Goal: Information Seeking & Learning: Learn about a topic

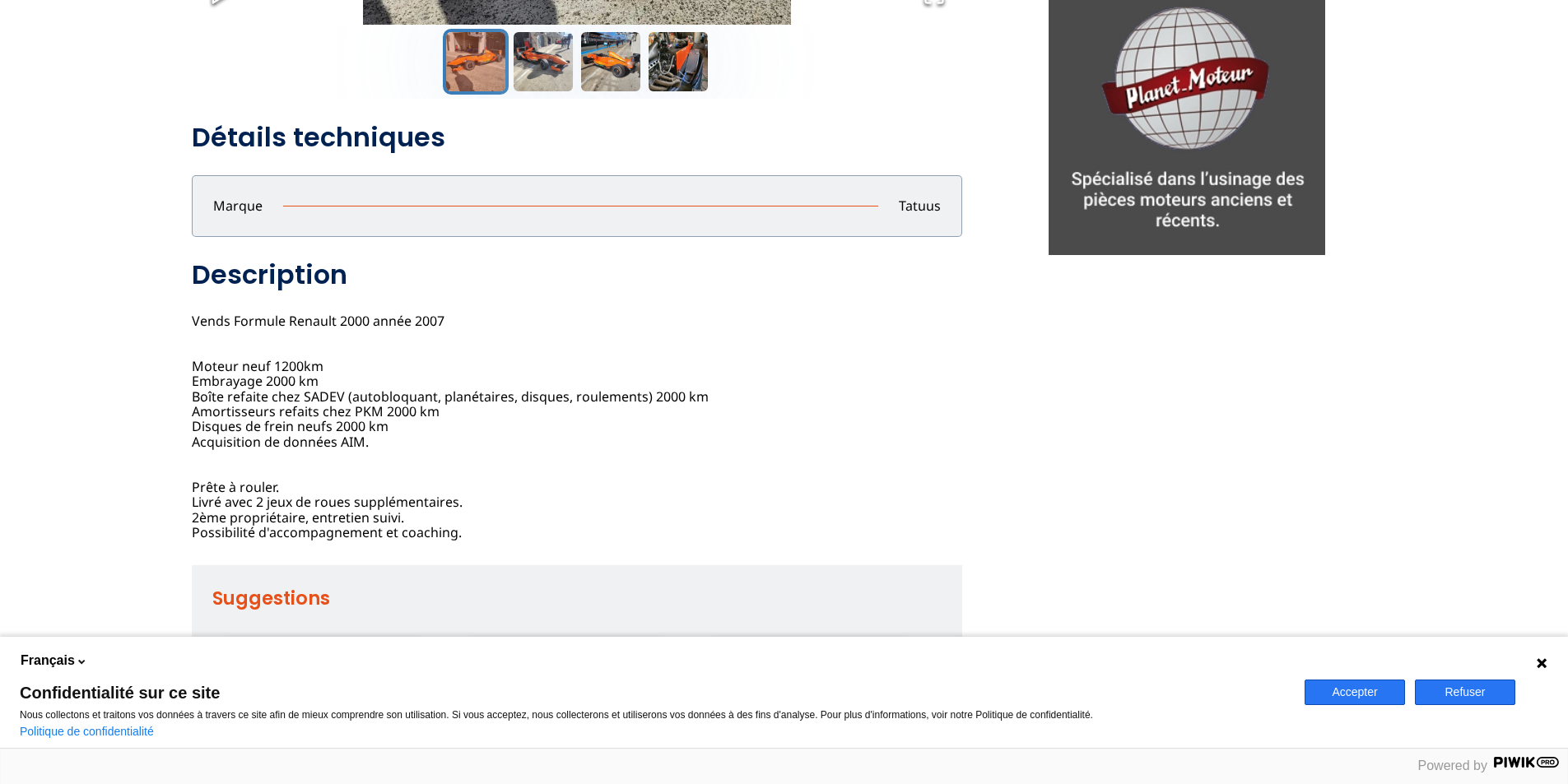
scroll to position [658, 0]
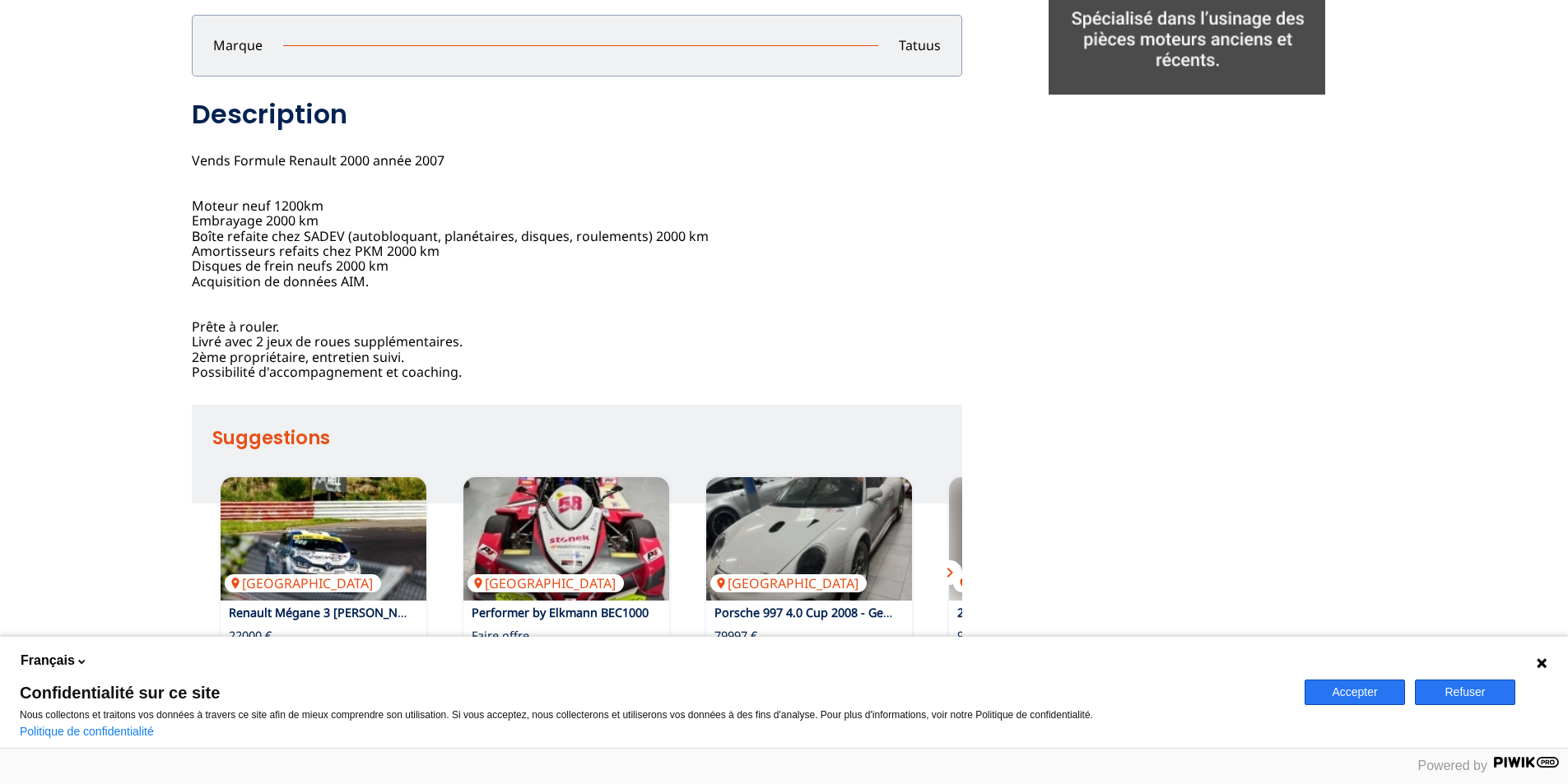
click at [1543, 662] on icon at bounding box center [1541, 663] width 10 height 10
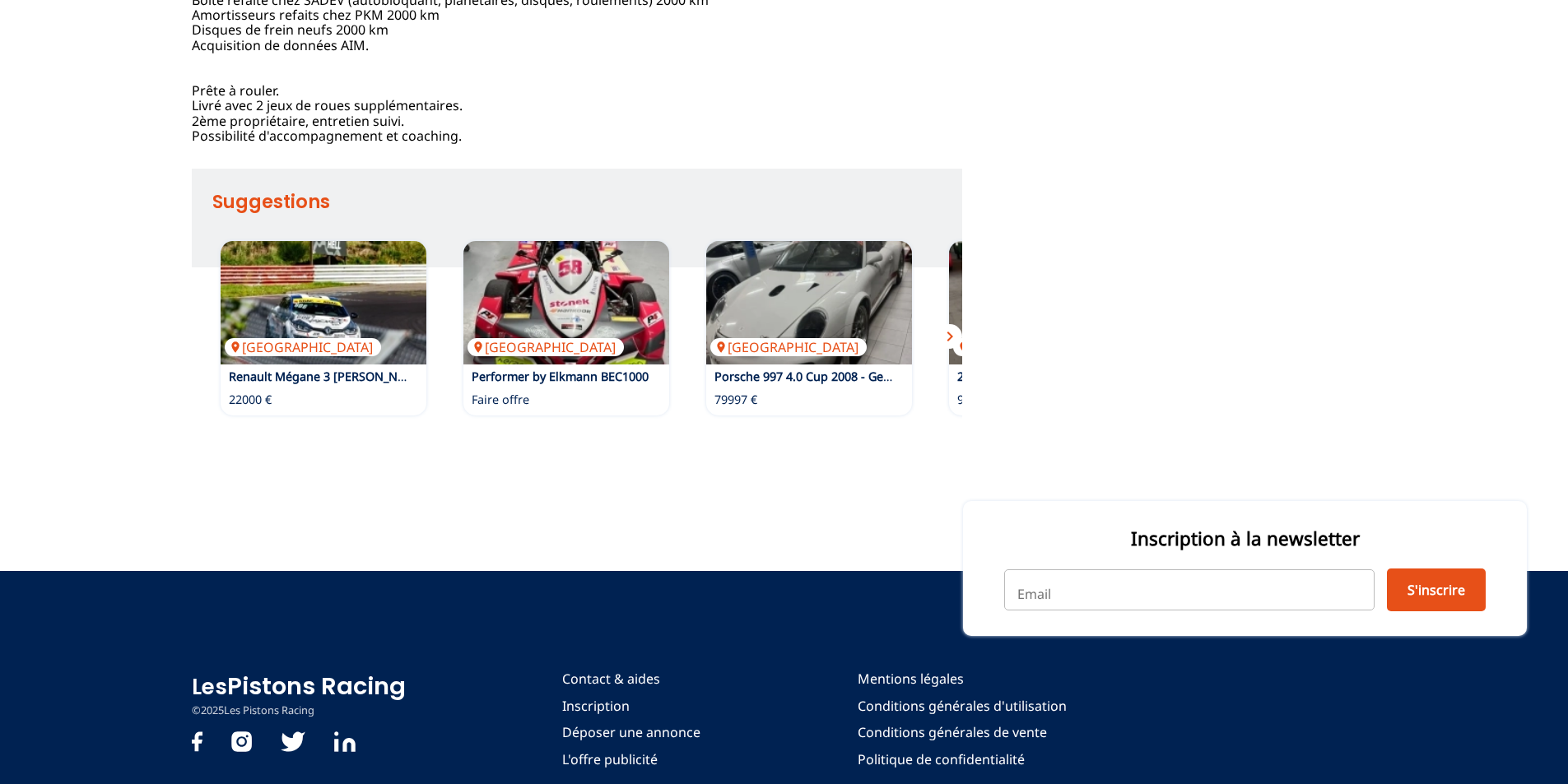
scroll to position [905, 0]
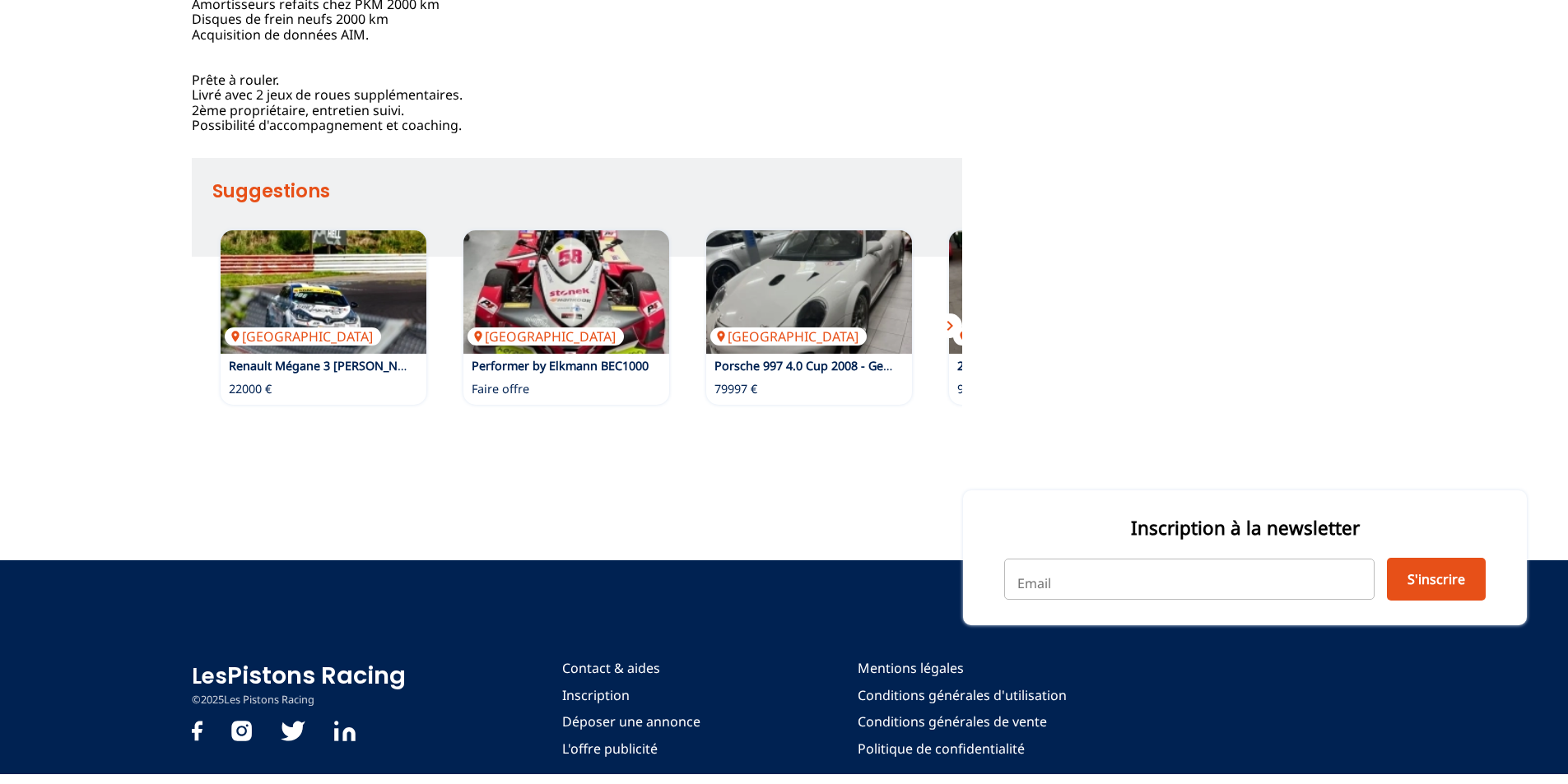
click at [950, 335] on span "chevron_right" at bounding box center [950, 325] width 20 height 20
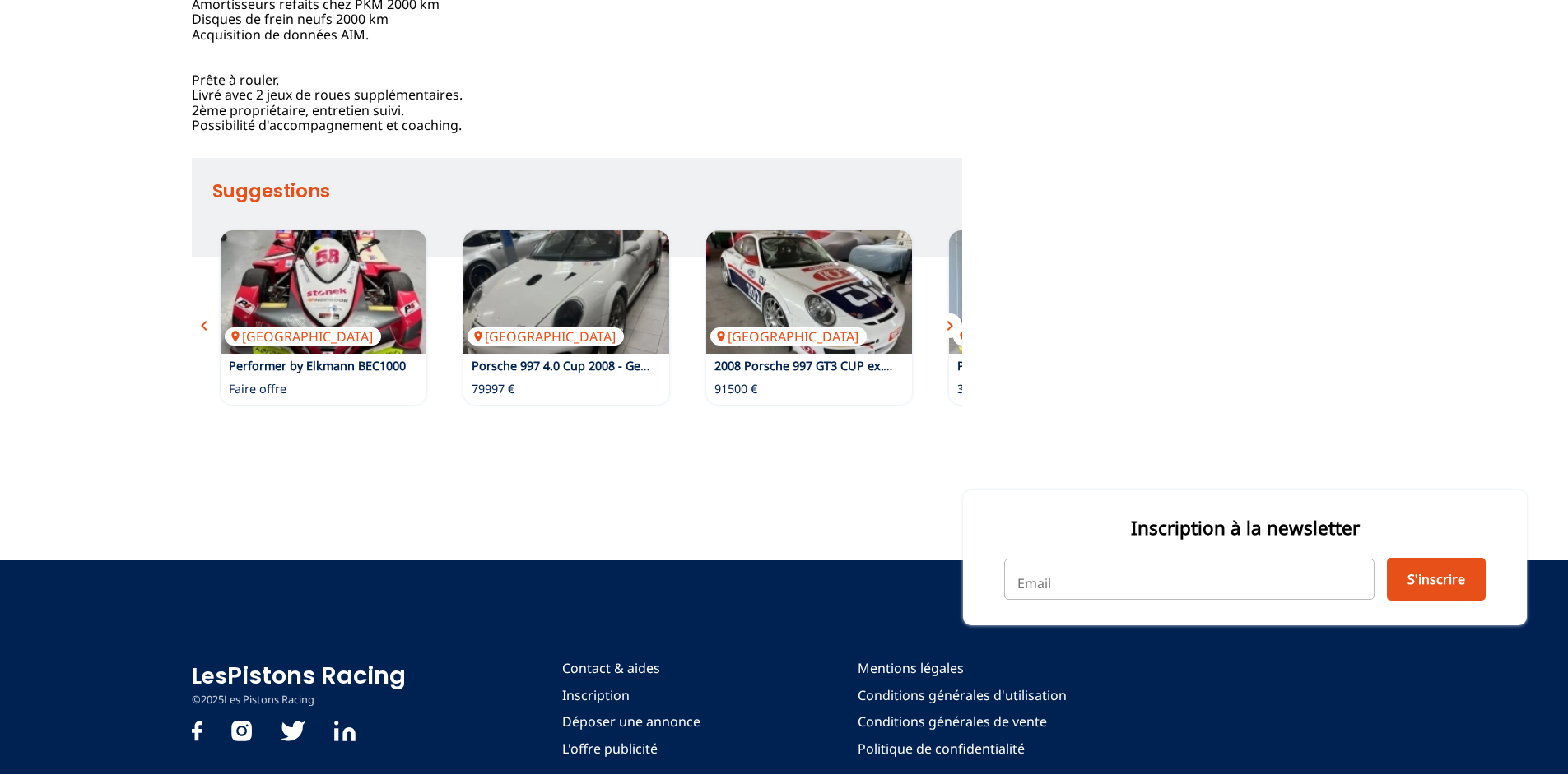
click at [950, 335] on span "chevron_right" at bounding box center [950, 325] width 20 height 20
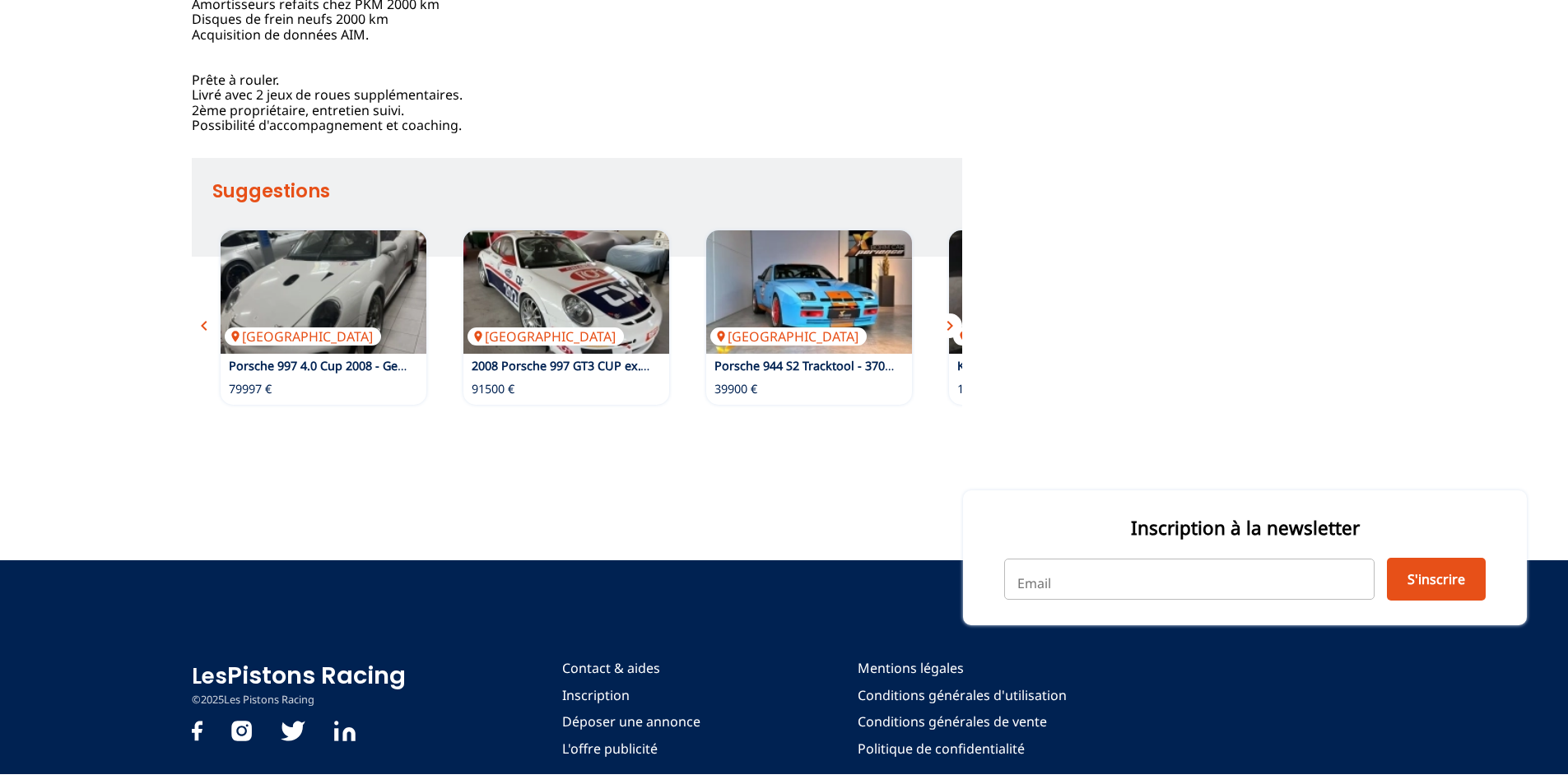
click at [950, 335] on span "chevron_right" at bounding box center [950, 325] width 20 height 20
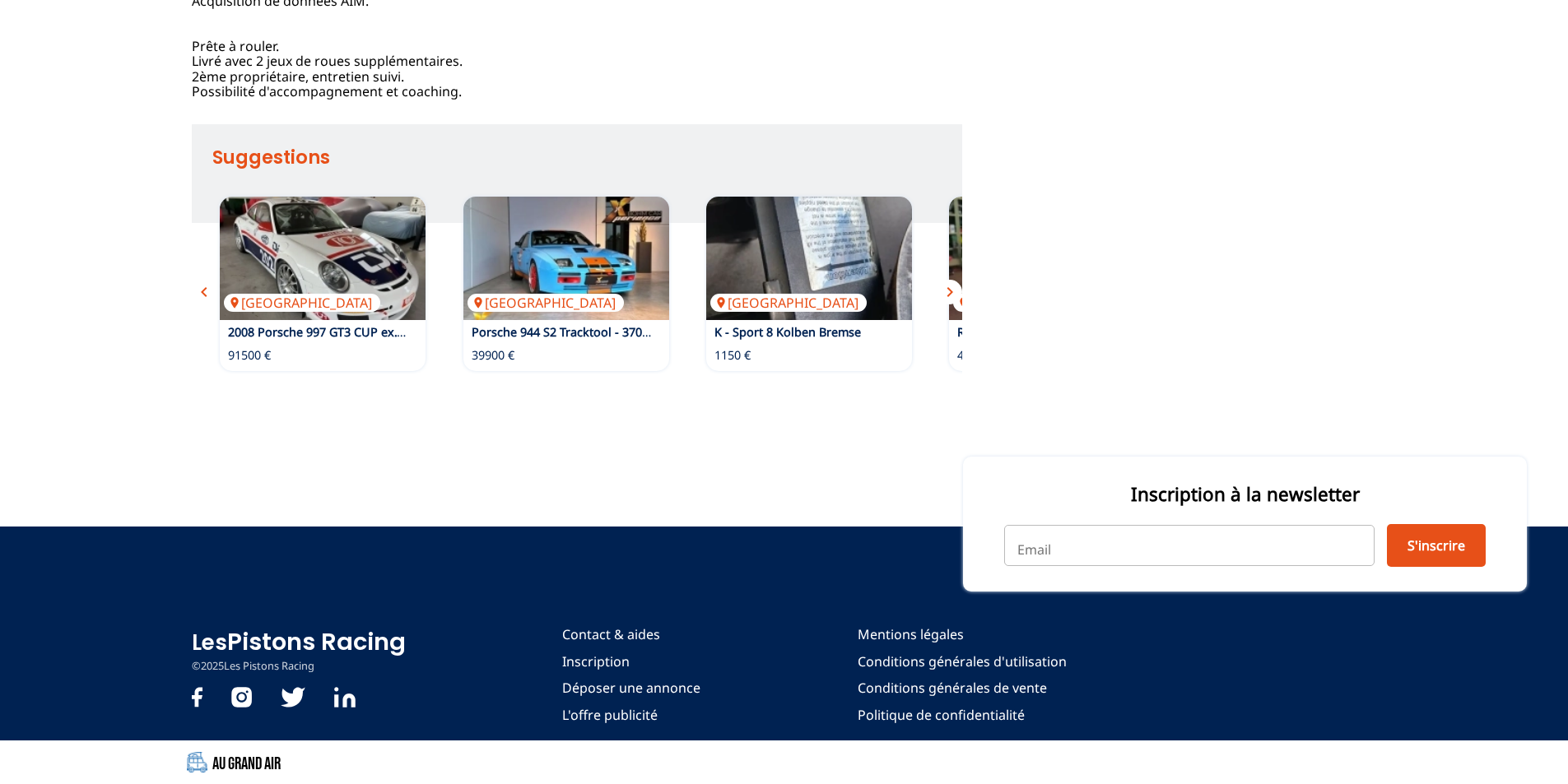
scroll to position [1070, 0]
click at [949, 302] on span "chevron_right" at bounding box center [950, 292] width 20 height 20
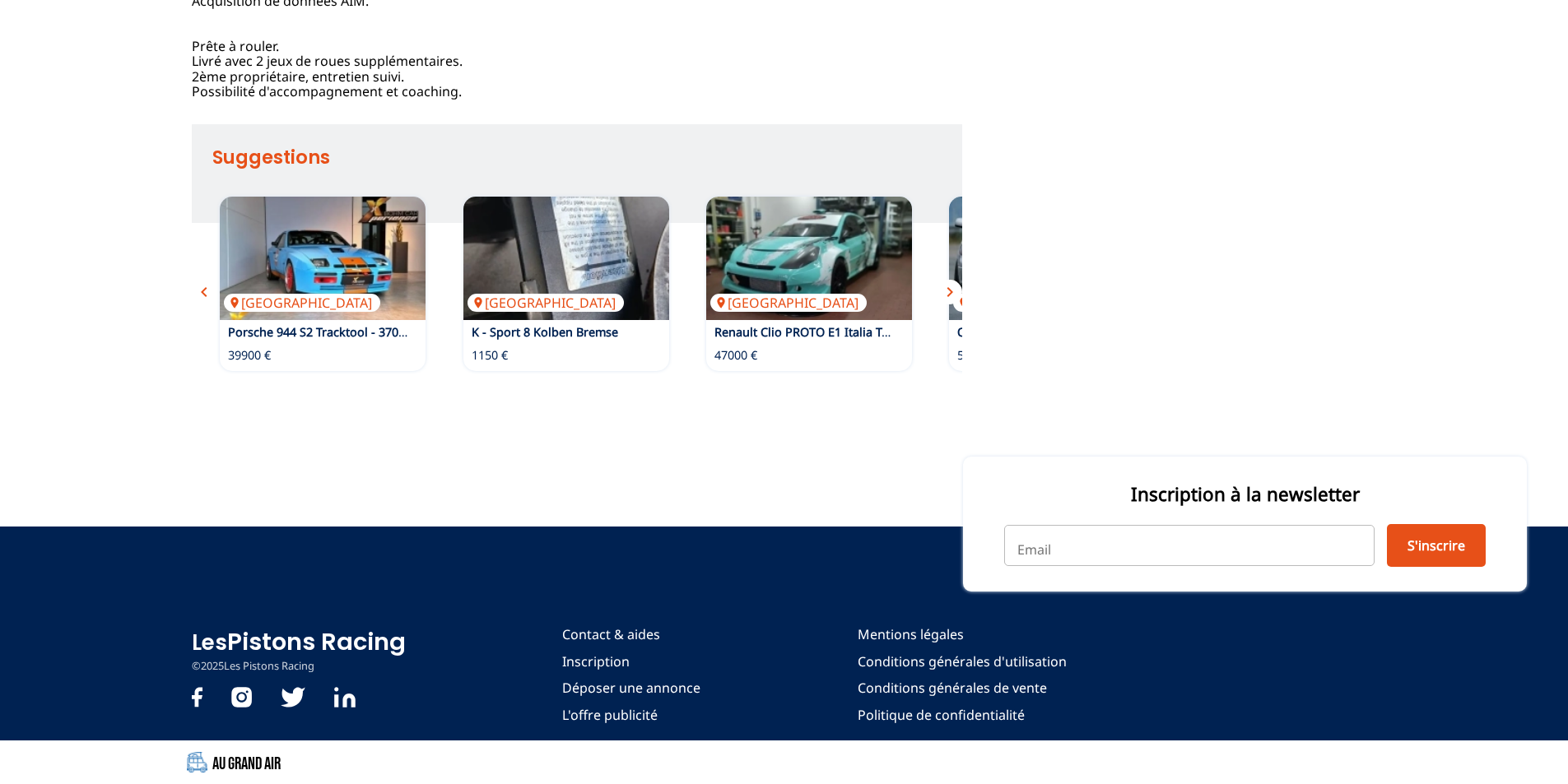
click at [949, 302] on span "chevron_right" at bounding box center [950, 292] width 20 height 20
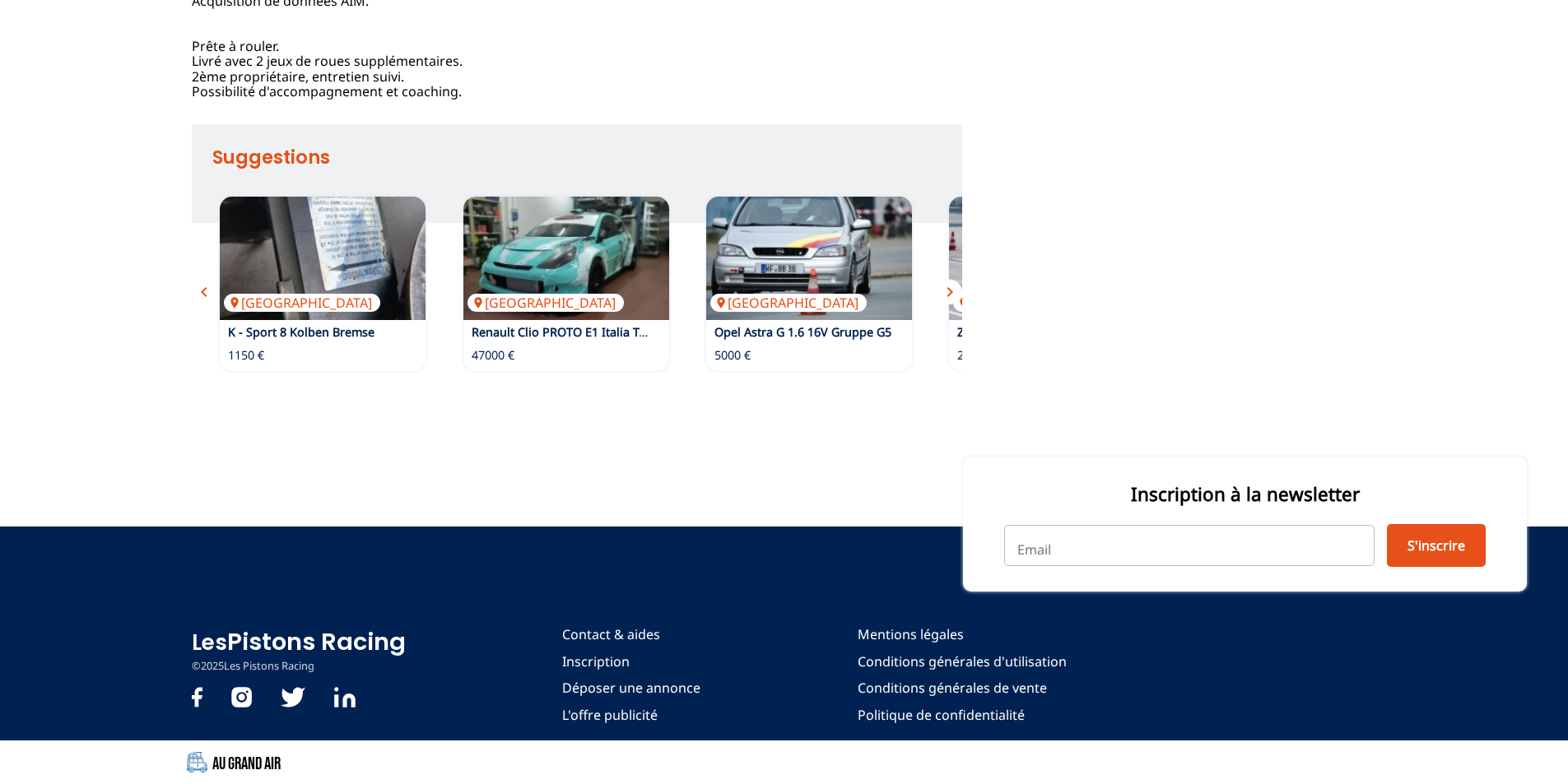
click at [949, 302] on span "chevron_right" at bounding box center [950, 292] width 20 height 20
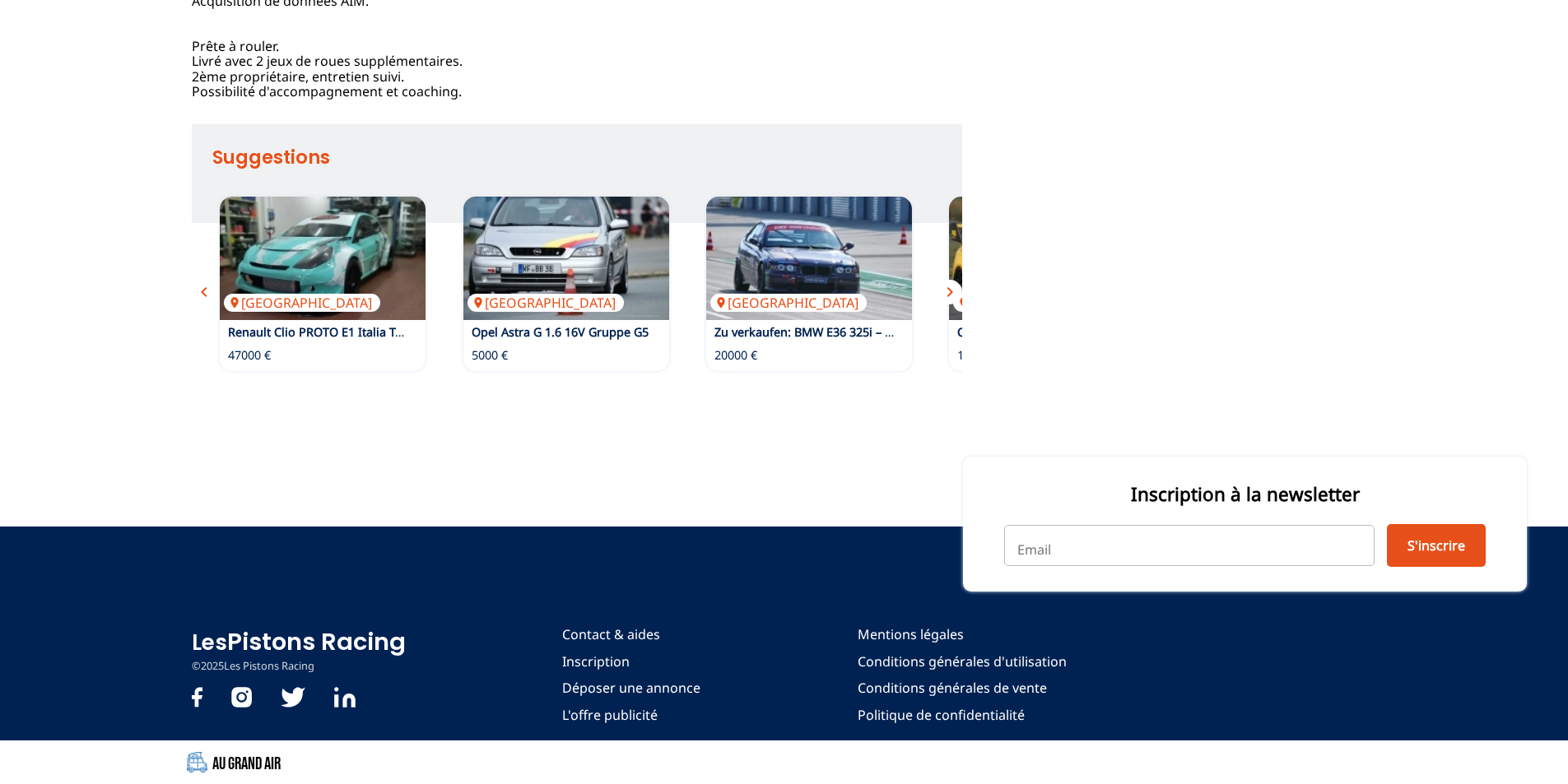
click at [949, 302] on span "chevron_right" at bounding box center [950, 292] width 20 height 20
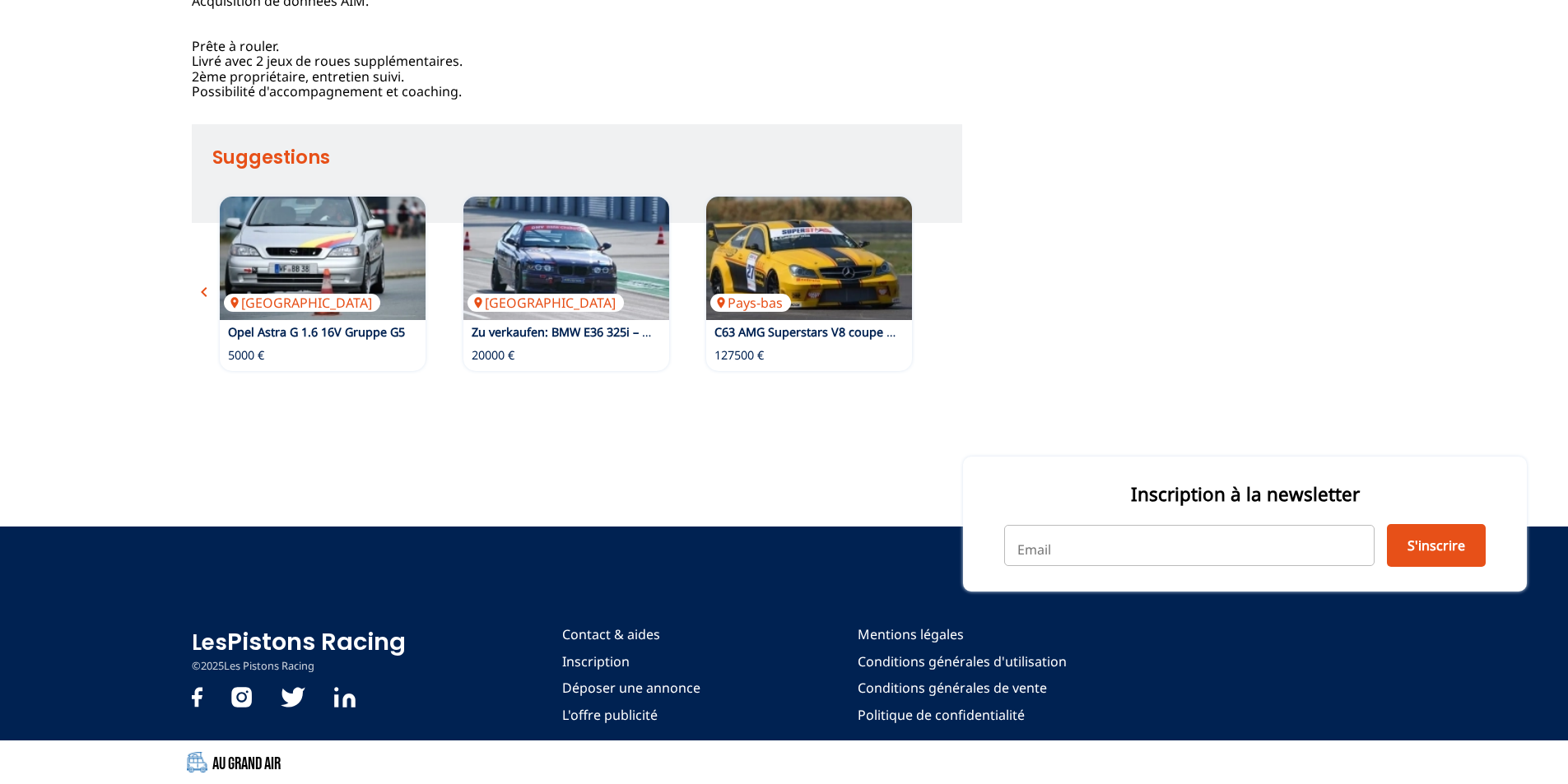
click at [949, 314] on div "Allemagne Renault Mégane 3 [PERSON_NAME] & straßenzugelassen 22000 € Autriche P…" at bounding box center [576, 284] width 770 height 190
